Goal: Learn about a topic

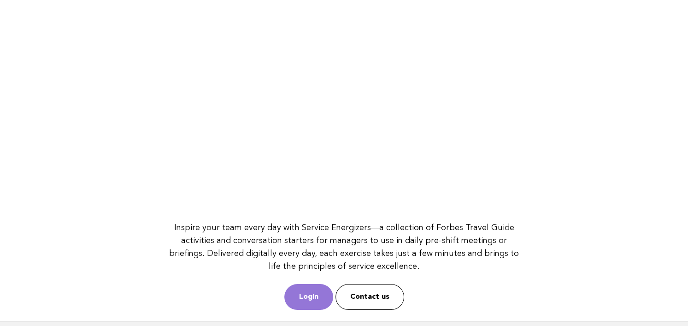
scroll to position [129, 0]
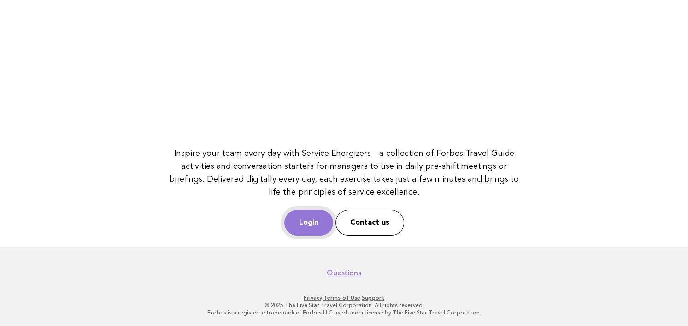
click at [315, 215] on link "Login" at bounding box center [308, 223] width 49 height 26
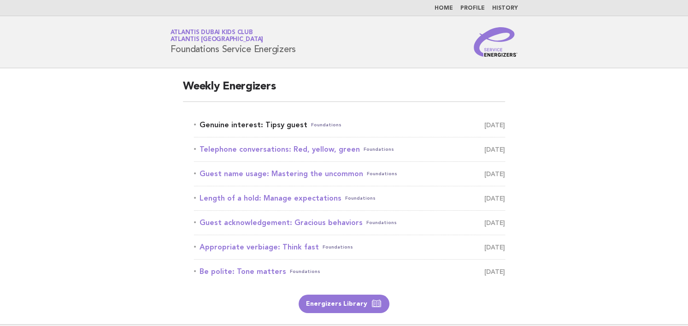
click at [261, 125] on link "Genuine interest: Tipsy guest Foundations September 14" at bounding box center [349, 124] width 311 height 13
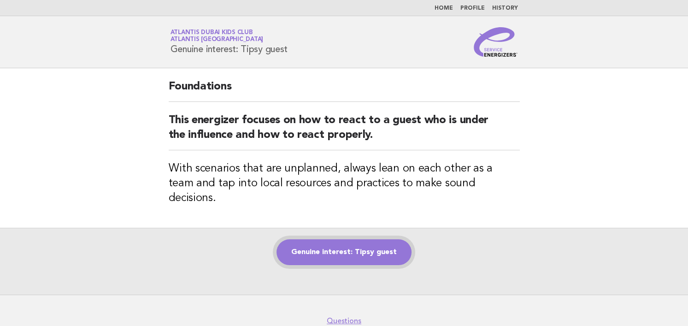
click at [333, 242] on link "Genuine interest: Tipsy guest" at bounding box center [343, 252] width 135 height 26
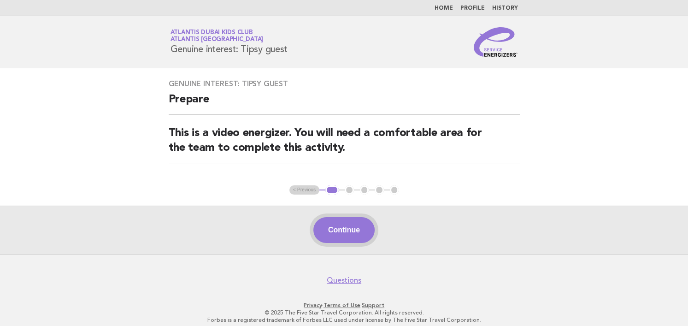
click at [349, 229] on button "Continue" at bounding box center [343, 230] width 61 height 26
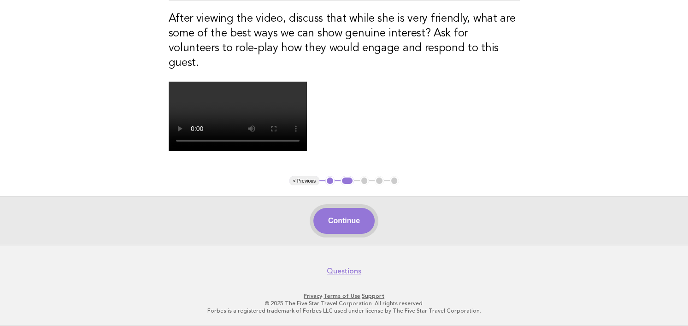
click at [346, 227] on button "Continue" at bounding box center [343, 221] width 61 height 26
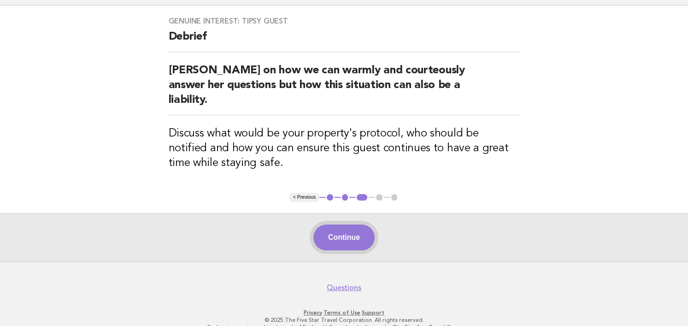
click at [369, 224] on button "Continue" at bounding box center [343, 237] width 61 height 26
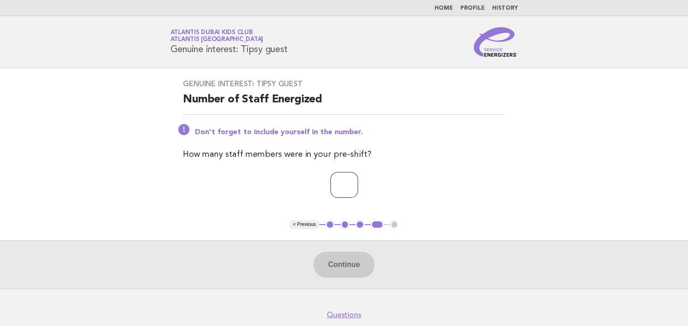
click at [340, 180] on input "number" at bounding box center [344, 185] width 28 height 26
type input "*"
click at [358, 257] on button "Continue" at bounding box center [343, 265] width 61 height 26
